Goal: Task Accomplishment & Management: Manage account settings

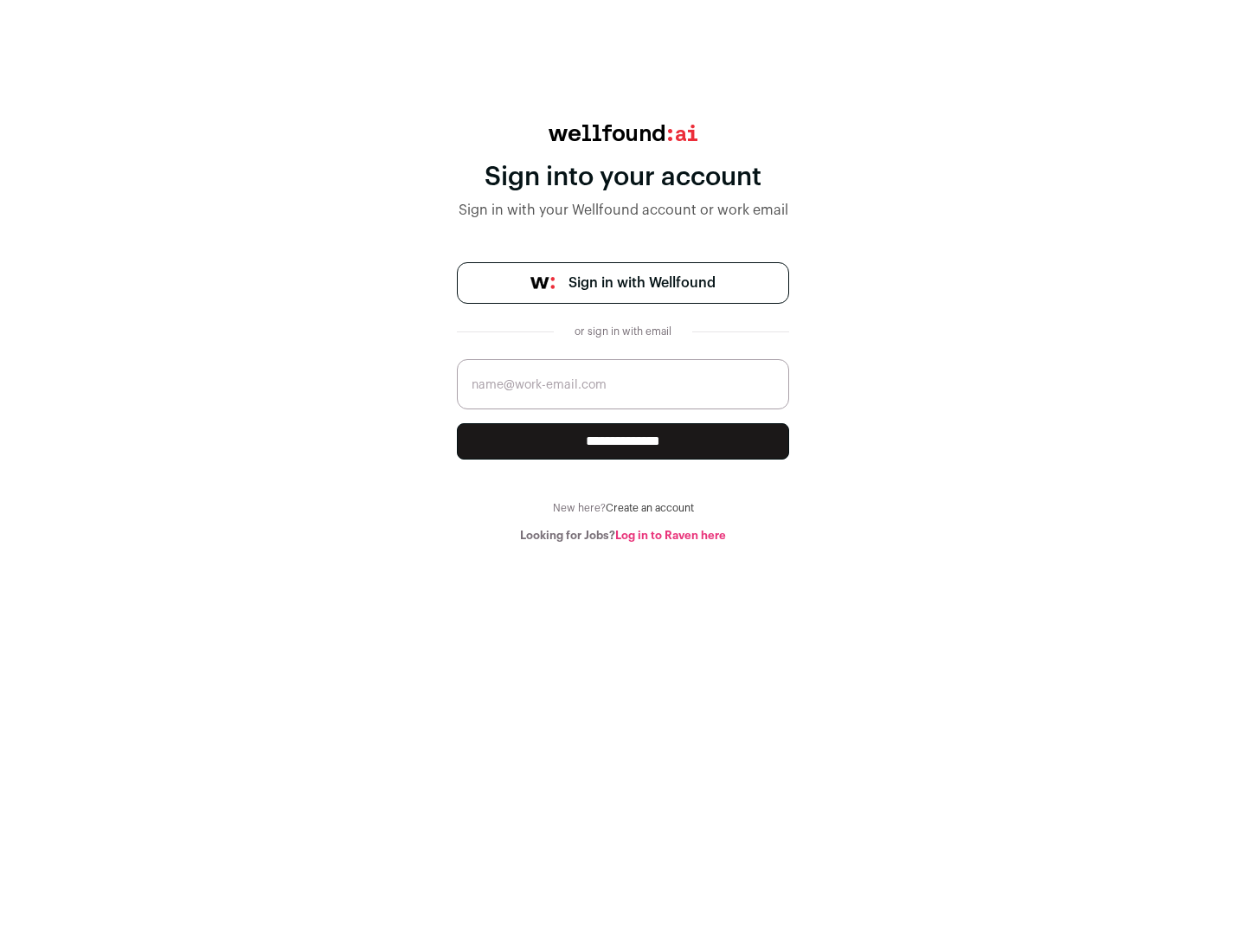
click at [641, 283] on span "Sign in with Wellfound" at bounding box center [641, 282] width 147 height 21
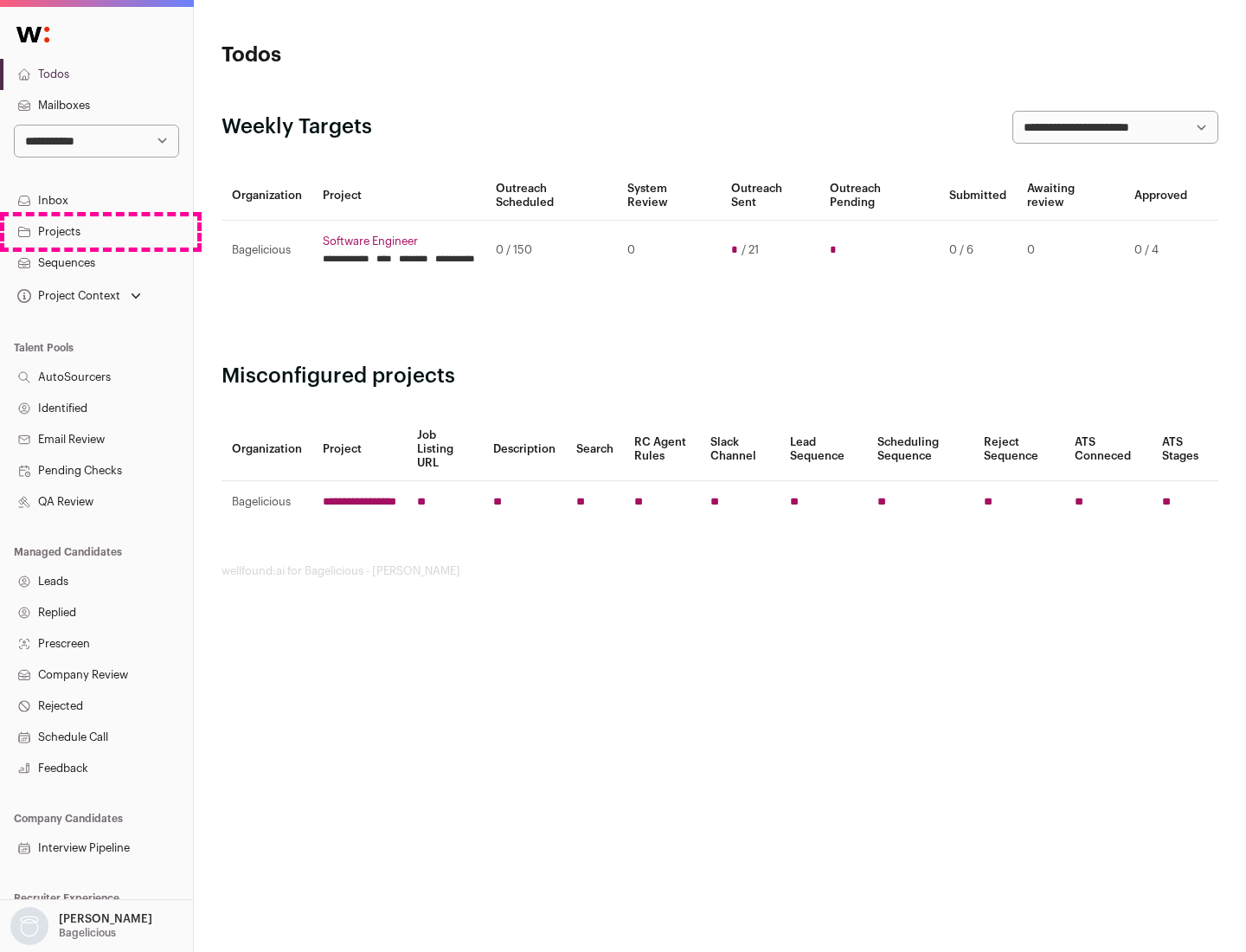
click at [96, 231] on link "Projects" at bounding box center [96, 231] width 193 height 31
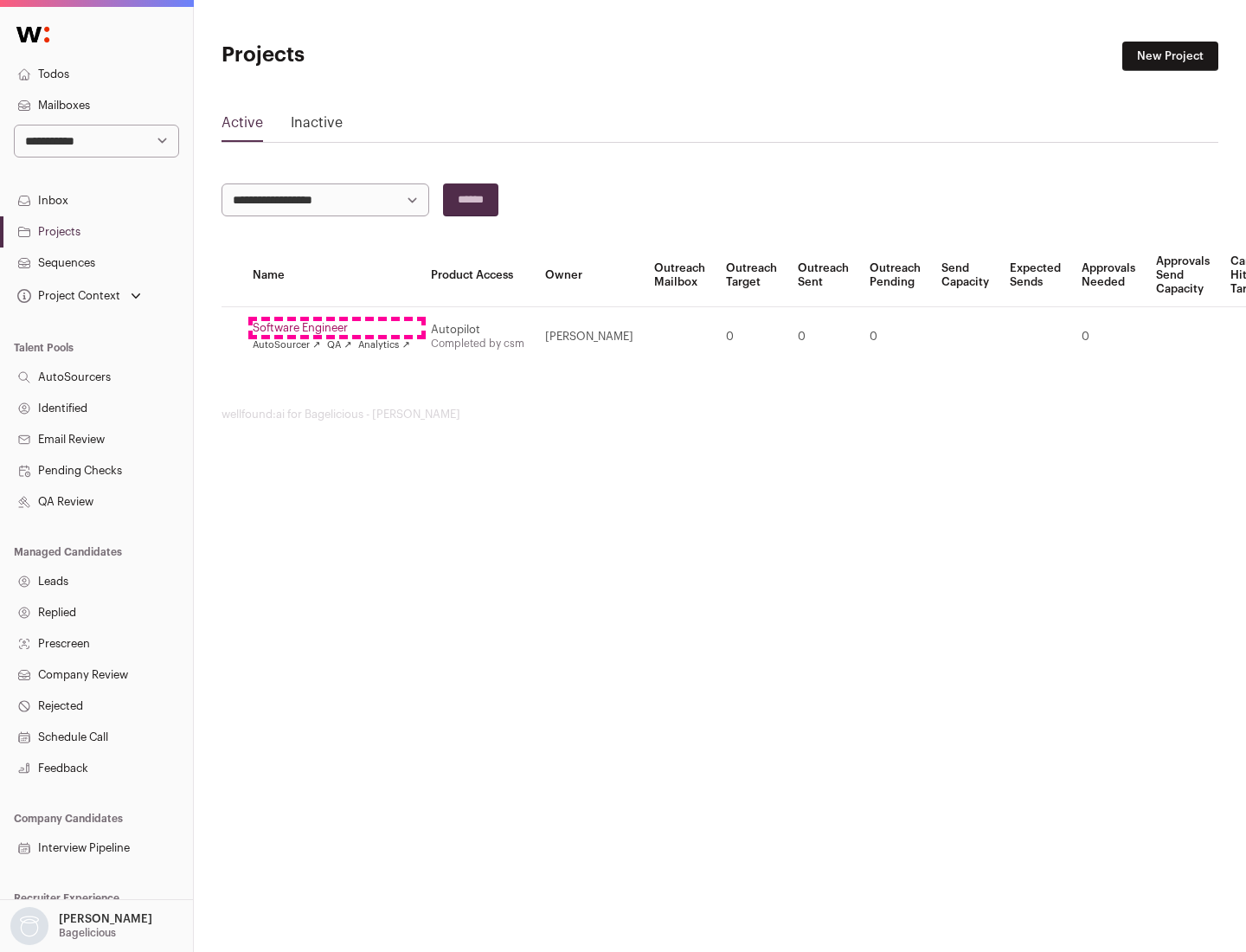
click at [337, 328] on link "Software Engineer" at bounding box center [331, 328] width 157 height 14
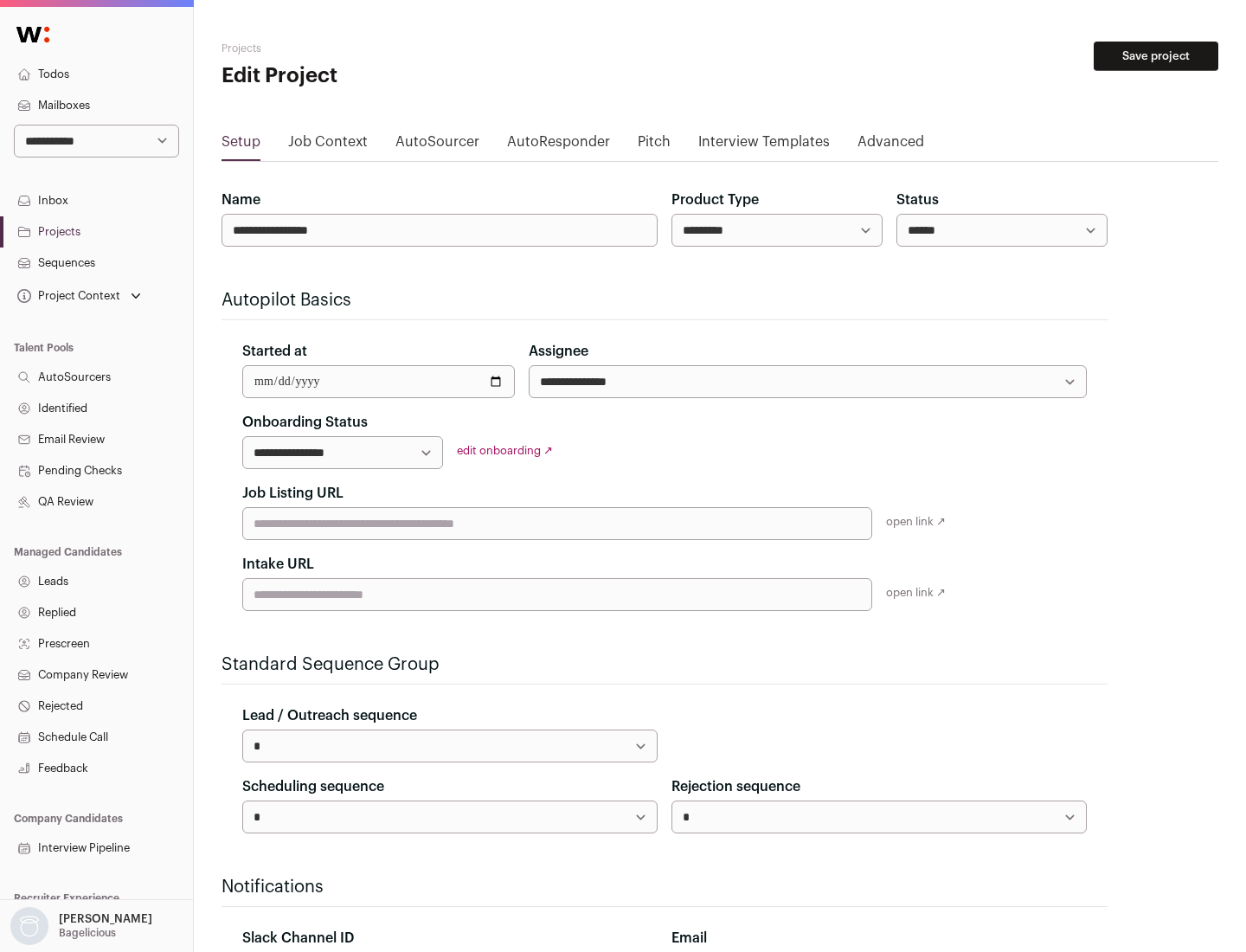
click at [1156, 56] on button "Save project" at bounding box center [1157, 56] width 125 height 29
